Goal: Task Accomplishment & Management: Manage account settings

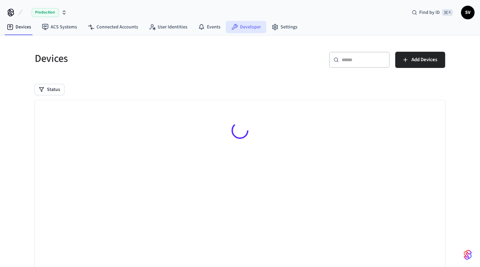
click at [239, 27] on link "Developer" at bounding box center [246, 27] width 41 height 12
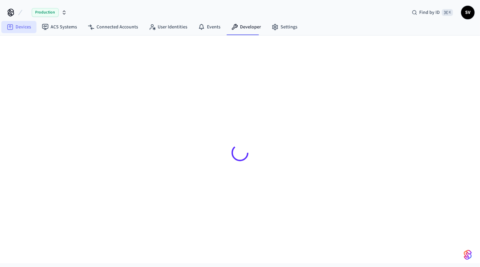
click at [15, 30] on link "Devices" at bounding box center [18, 27] width 35 height 12
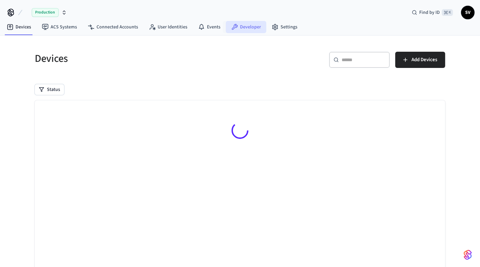
click at [246, 27] on link "Developer" at bounding box center [246, 27] width 41 height 12
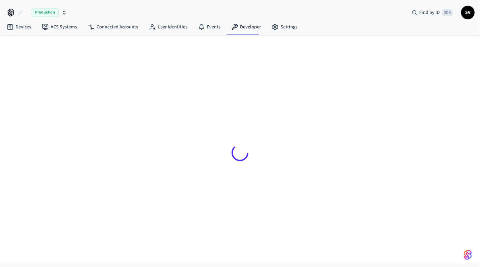
drag, startPoint x: 21, startPoint y: 10, endPoint x: 17, endPoint y: 17, distance: 7.7
click at [17, 17] on div "Production" at bounding box center [36, 12] width 63 height 14
click at [41, 62] on div at bounding box center [239, 153] width 421 height 202
click at [157, 127] on div at bounding box center [239, 153] width 421 height 202
click at [242, 26] on link "Developer" at bounding box center [246, 27] width 41 height 12
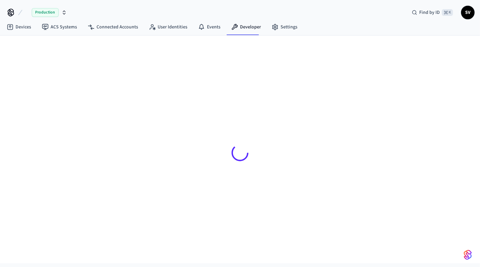
click at [176, 83] on div at bounding box center [239, 153] width 421 height 202
click at [248, 30] on link "Developer" at bounding box center [246, 27] width 41 height 12
click at [29, 28] on link "Devices" at bounding box center [18, 27] width 35 height 12
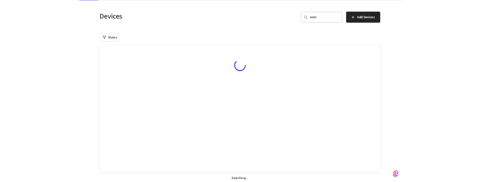
scroll to position [37, 0]
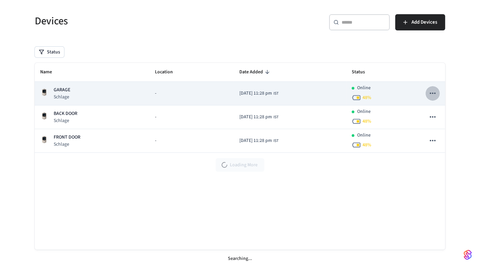
click at [436, 94] on icon "sticky table" at bounding box center [433, 93] width 9 height 9
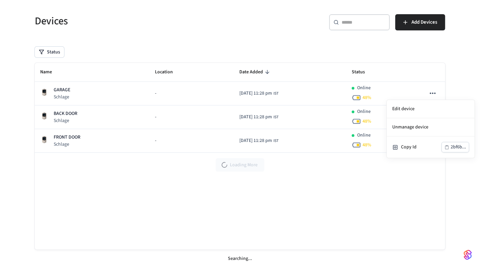
click at [247, 206] on div at bounding box center [240, 133] width 480 height 267
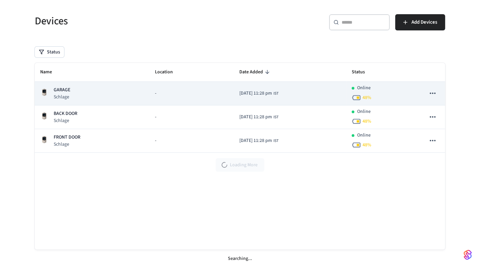
click at [62, 89] on p "GARAGE" at bounding box center [62, 89] width 17 height 7
click at [57, 88] on p "GARAGE" at bounding box center [62, 89] width 17 height 7
click at [57, 97] on p "Schlage" at bounding box center [62, 97] width 17 height 7
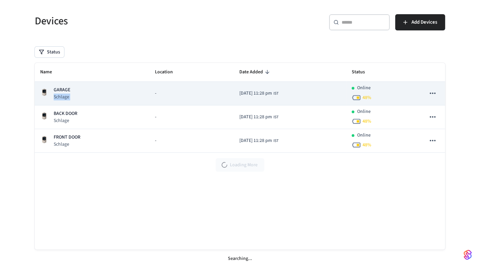
click at [57, 97] on p "Schlage" at bounding box center [62, 97] width 17 height 7
click at [45, 90] on img "sticky table" at bounding box center [44, 92] width 8 height 8
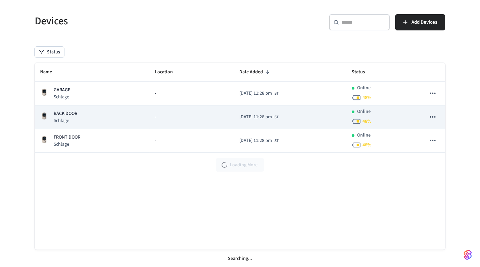
click at [56, 115] on p "BACK DOOR" at bounding box center [66, 113] width 24 height 7
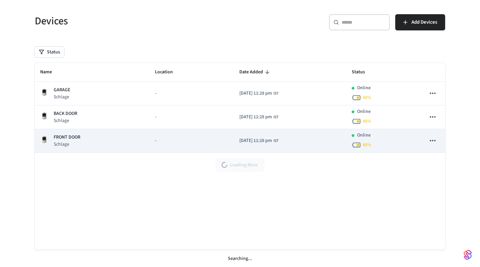
click at [61, 136] on p "FRONT DOOR" at bounding box center [67, 137] width 27 height 7
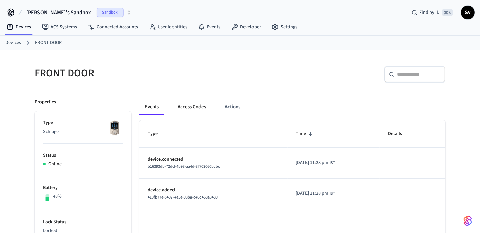
click at [185, 103] on button "Access Codes" at bounding box center [191, 107] width 39 height 16
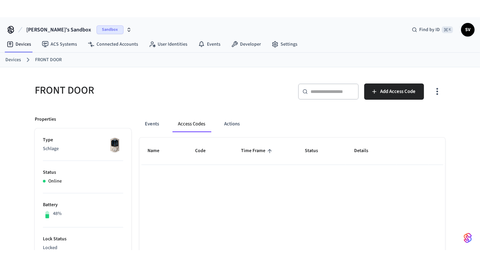
scroll to position [31, 0]
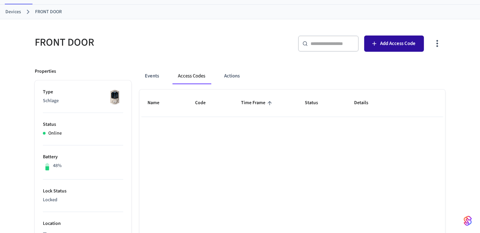
click at [391, 38] on button "Add Access Code" at bounding box center [394, 43] width 60 height 16
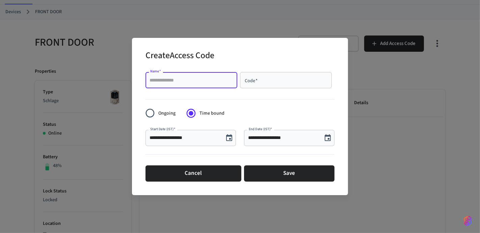
click at [192, 80] on input "Name   *" at bounding box center [192, 80] width 84 height 7
type input "*****"
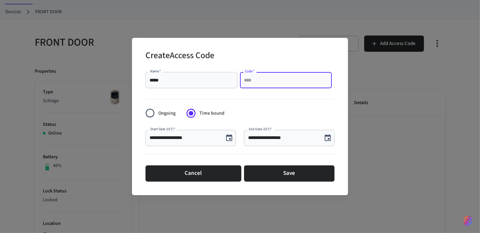
click at [274, 80] on input "Code   *" at bounding box center [286, 80] width 84 height 7
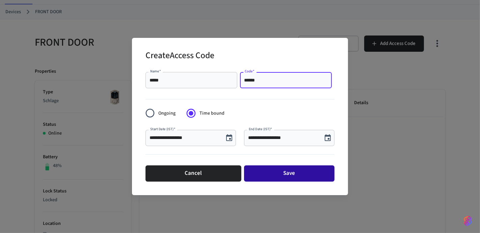
type input "******"
click at [273, 171] on button "Save" at bounding box center [289, 173] width 90 height 16
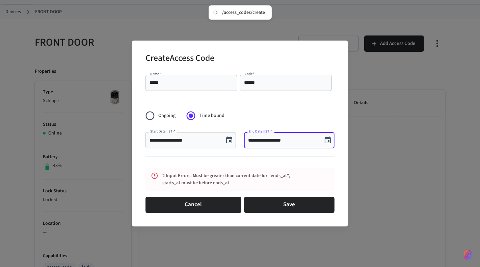
click at [312, 141] on input "**********" at bounding box center [283, 140] width 70 height 7
click at [325, 140] on icon "Choose date, selected date is Oct 13, 2025" at bounding box center [328, 140] width 8 height 8
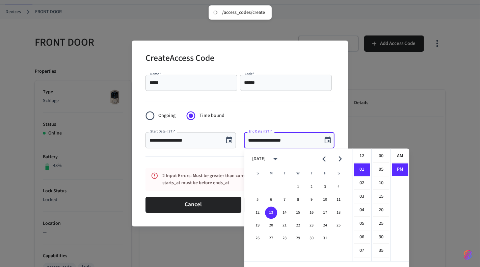
scroll to position [12, 0]
click at [296, 182] on button "15" at bounding box center [298, 213] width 12 height 12
type input "**********"
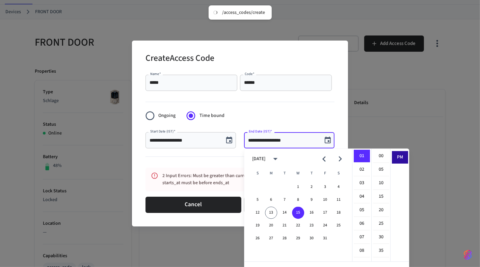
click at [402, 156] on li "PM" at bounding box center [400, 157] width 16 height 12
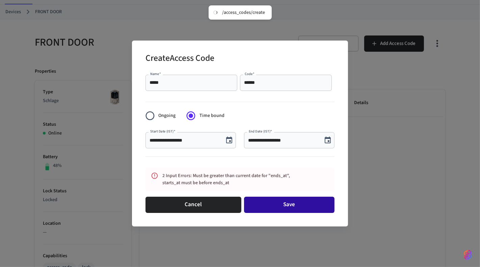
click at [273, 182] on button "Save" at bounding box center [289, 205] width 90 height 16
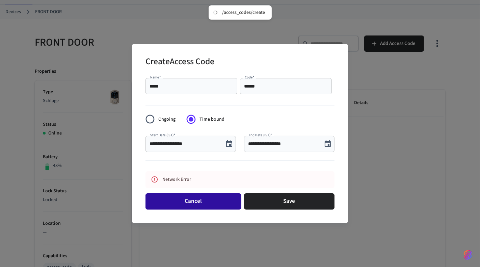
click at [196, 182] on button "Cancel" at bounding box center [194, 201] width 96 height 16
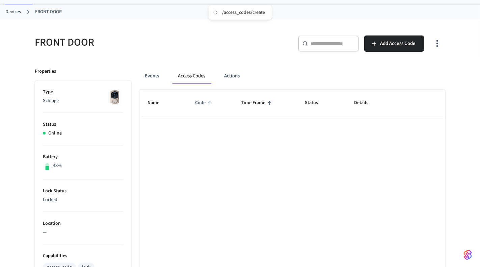
click at [202, 102] on span "Code" at bounding box center [204, 103] width 19 height 10
click at [154, 102] on span "Name" at bounding box center [158, 103] width 21 height 10
click at [233, 73] on button "Actions" at bounding box center [232, 76] width 26 height 16
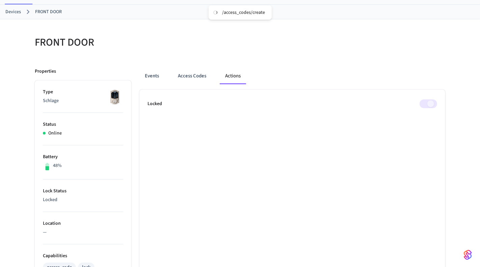
click at [426, 104] on span at bounding box center [429, 103] width 18 height 9
click at [428, 102] on span at bounding box center [429, 103] width 18 height 9
click at [152, 73] on button "Events" at bounding box center [151, 76] width 25 height 16
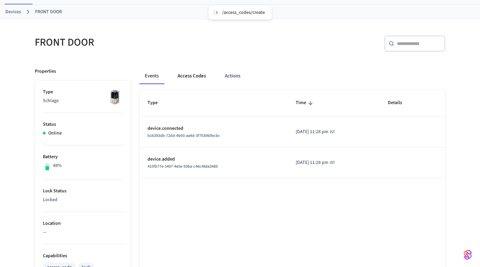
click at [194, 72] on button "Access Codes" at bounding box center [191, 76] width 39 height 16
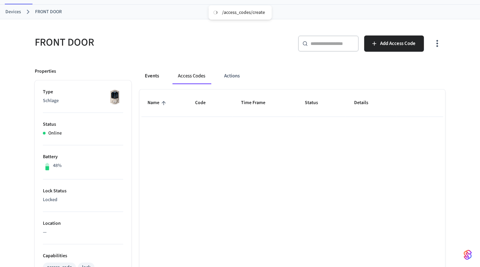
click at [160, 74] on button "Events" at bounding box center [151, 76] width 25 height 16
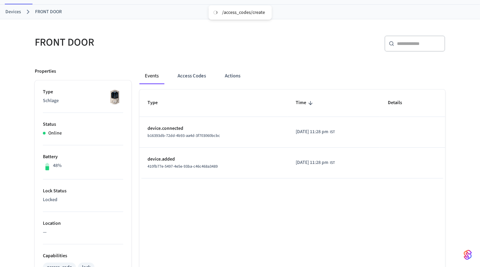
scroll to position [37, 0]
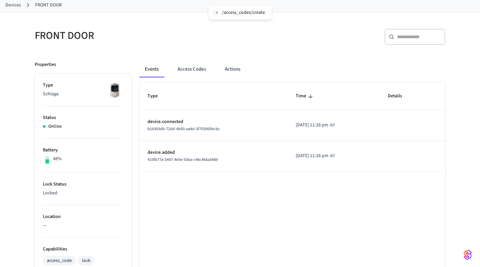
click at [10, 2] on link "Devices" at bounding box center [13, 5] width 16 height 7
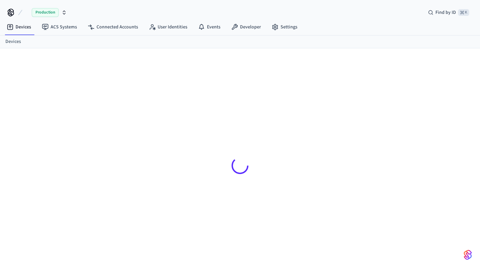
scroll to position [8, 0]
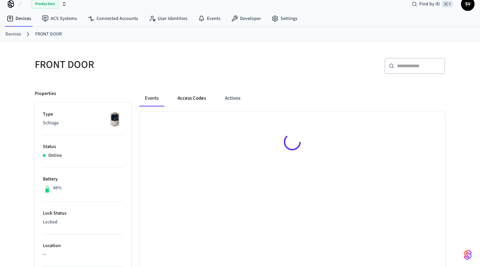
click at [185, 95] on button "Access Codes" at bounding box center [191, 98] width 39 height 16
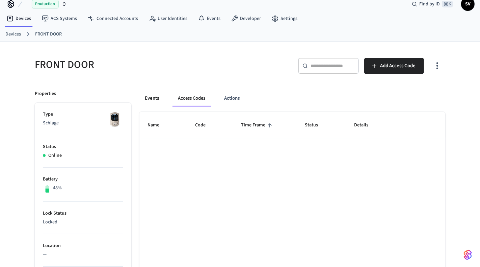
click at [156, 96] on button "Events" at bounding box center [151, 98] width 25 height 16
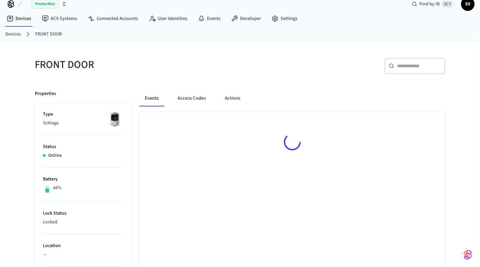
click at [63, 118] on li "Type Schlage" at bounding box center [83, 123] width 80 height 24
click at [54, 124] on p "Schlage" at bounding box center [83, 123] width 80 height 7
